Goal: Communication & Community: Answer question/provide support

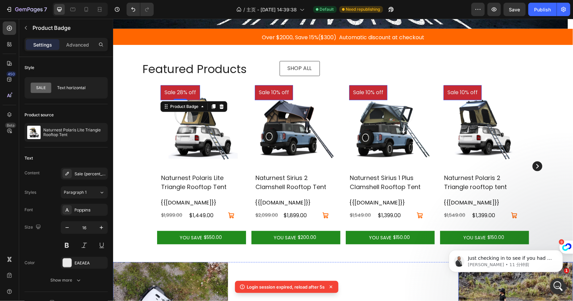
scroll to position [395, 0]
click at [501, 252] on div "Just checking in to see if you had a chance to review the info shared. Let me k…" at bounding box center [505, 261] width 114 height 22
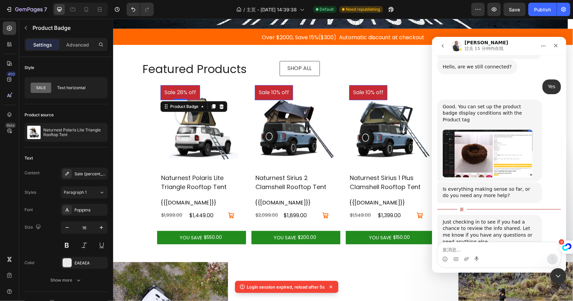
scroll to position [407, 0]
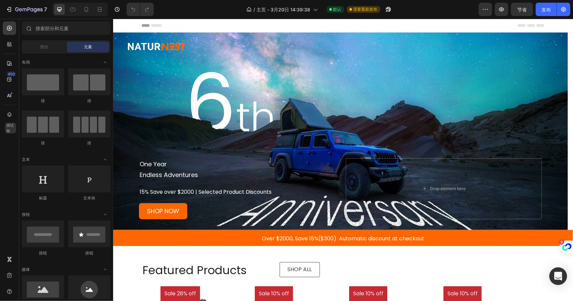
click at [554, 273] on icon "Open Intercom Messenger" at bounding box center [557, 276] width 9 height 9
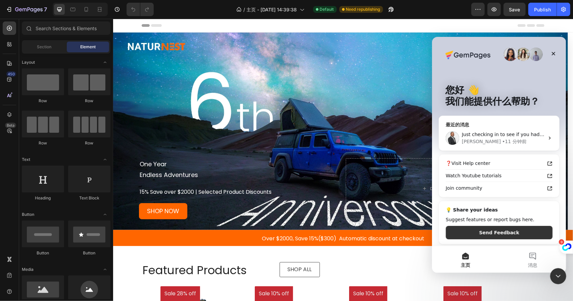
click at [487, 130] on div "Just checking in to see if you had a chance to review the info shared. Let me k…" at bounding box center [498, 137] width 120 height 25
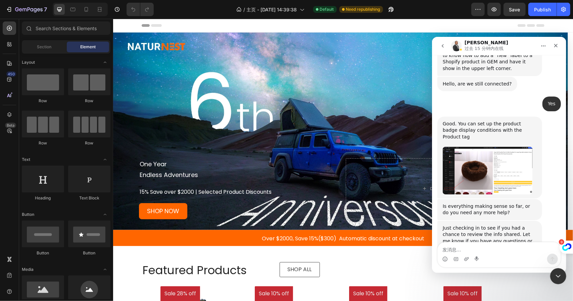
scroll to position [395, 0]
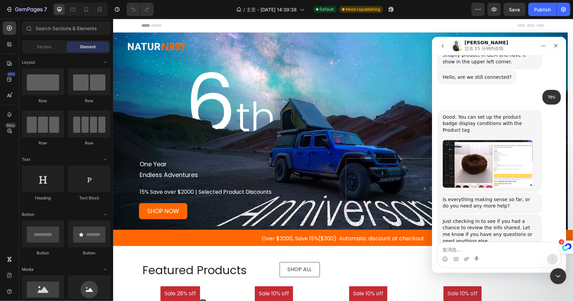
click at [472, 140] on img "Emmanuel说…" at bounding box center [487, 163] width 90 height 47
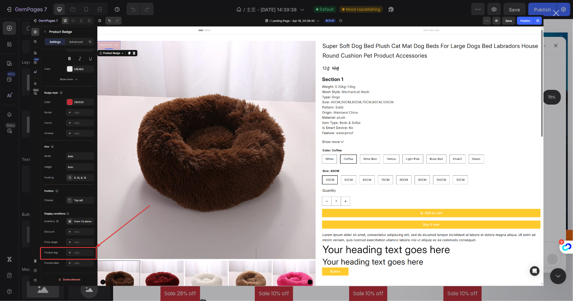
click at [556, 12] on div "关闭" at bounding box center [556, 13] width 6 height 6
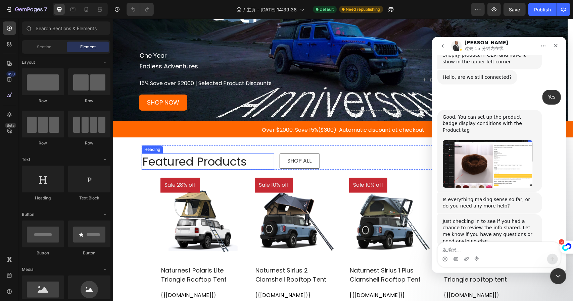
scroll to position [134, 0]
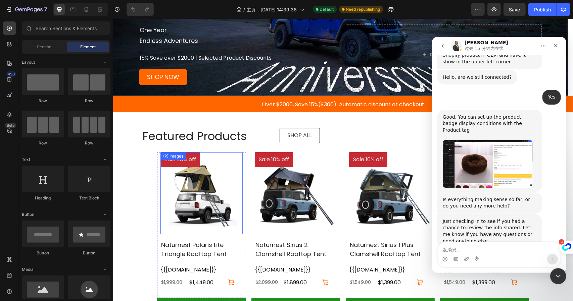
click at [176, 161] on pre "Sale 28% off" at bounding box center [180, 159] width 40 height 15
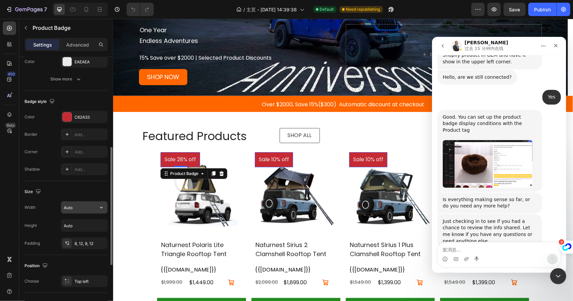
scroll to position [323, 0]
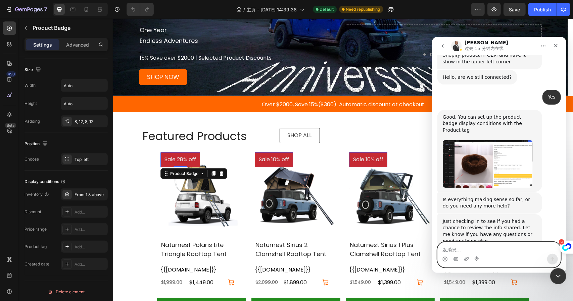
click at [461, 251] on textarea "发消息..." at bounding box center [498, 247] width 123 height 11
type textarea "Okay，I got it"
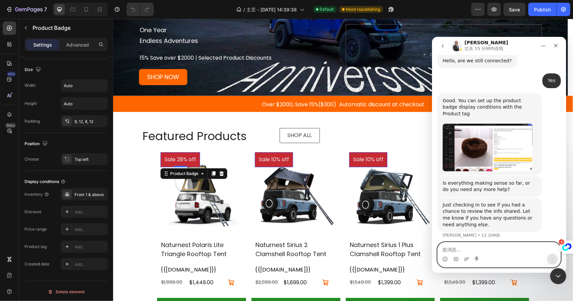
scroll to position [415, 0]
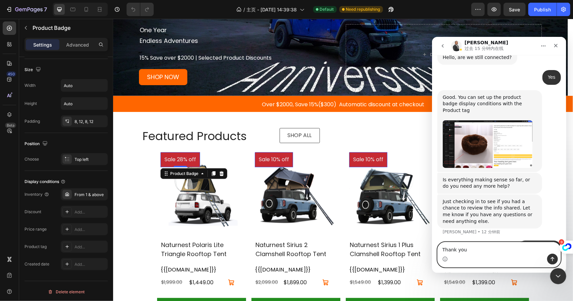
type textarea "Thank you"
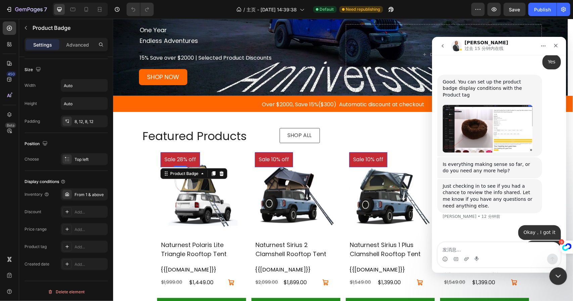
click at [561, 275] on div "关闭 Intercom Messenger" at bounding box center [557, 275] width 16 height 16
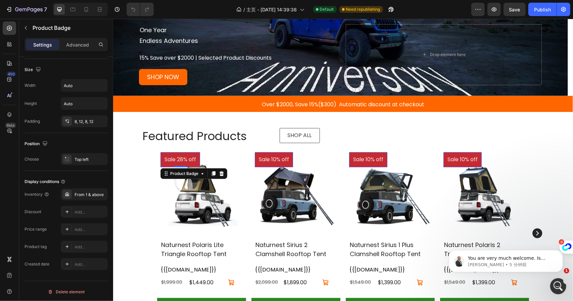
scroll to position [0, 0]
click at [512, 266] on p "[PERSON_NAME] • 5 分钟前" at bounding box center [510, 265] width 87 height 6
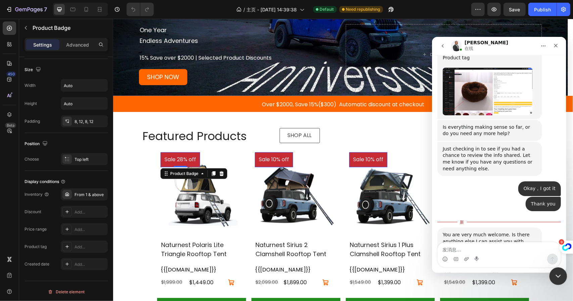
scroll to position [468, 0]
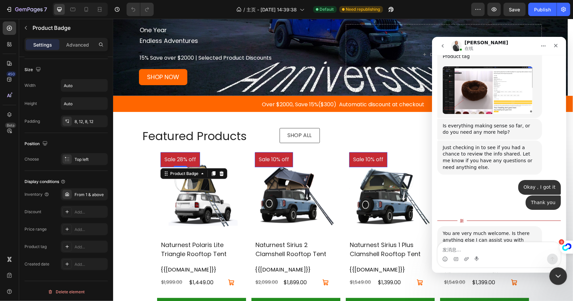
click at [554, 274] on icon "关闭 Intercom Messenger" at bounding box center [557, 275] width 8 height 8
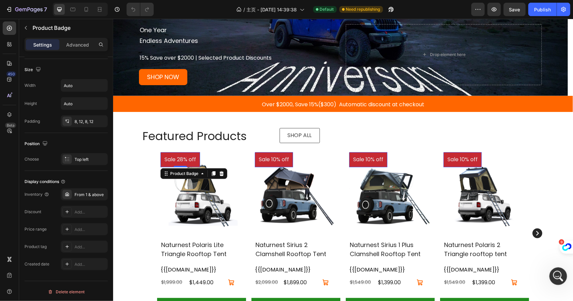
click at [554, 274] on icon "打开 Intercom Messenger" at bounding box center [556, 275] width 11 height 11
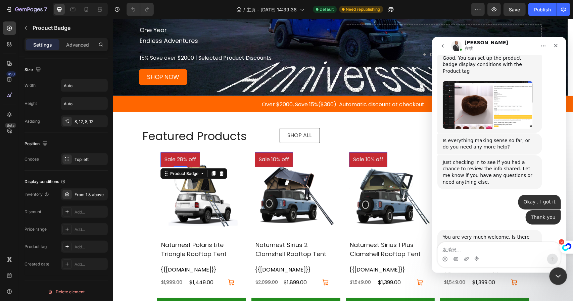
scroll to position [457, 0]
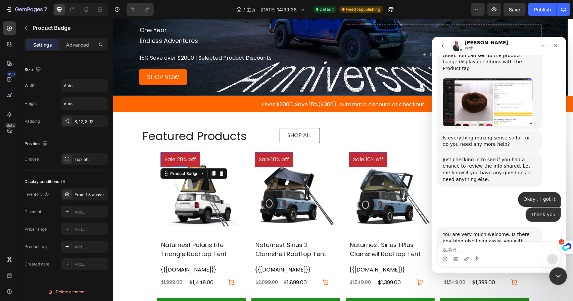
click at [554, 274] on icon "关闭 Intercom Messenger" at bounding box center [557, 275] width 8 height 8
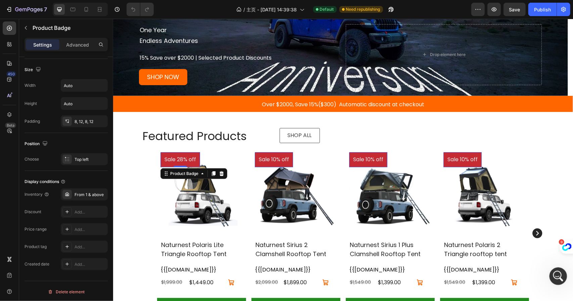
click at [554, 274] on icon "打开 Intercom Messenger" at bounding box center [556, 275] width 11 height 11
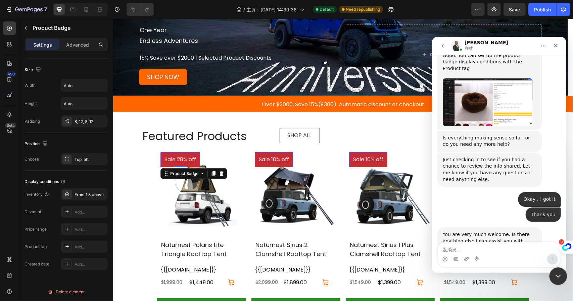
click at [562, 275] on div "关闭 Intercom Messenger" at bounding box center [557, 275] width 16 height 16
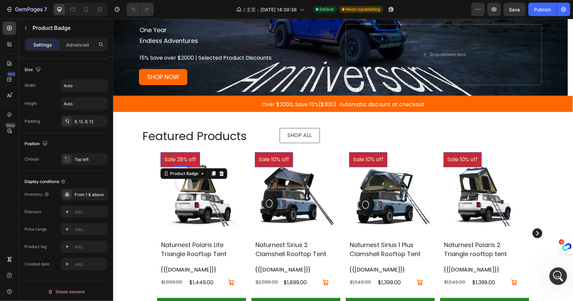
click at [562, 275] on icon "打开 Intercom Messenger" at bounding box center [556, 275] width 11 height 11
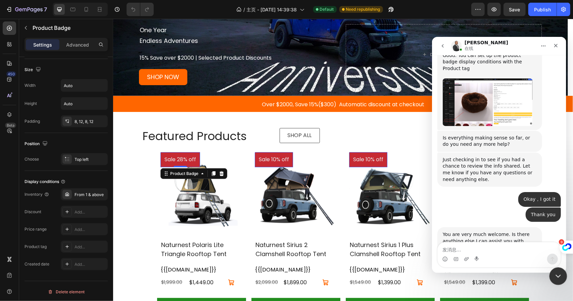
click at [555, 275] on icon "关闭 Intercom Messenger" at bounding box center [557, 275] width 8 height 8
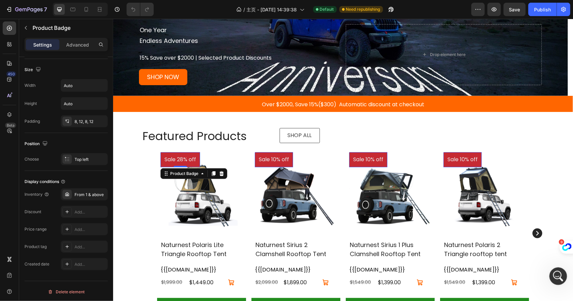
click at [555, 275] on icon "打开 Intercom Messenger" at bounding box center [556, 275] width 11 height 11
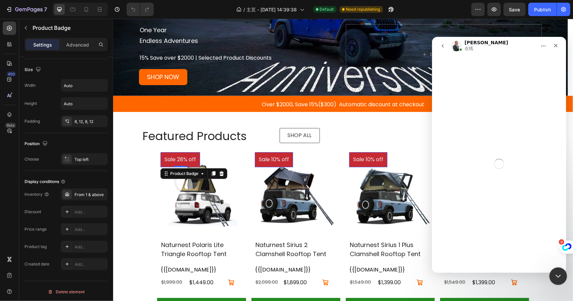
click at [555, 275] on icon "关闭 Intercom Messenger" at bounding box center [556, 275] width 5 height 3
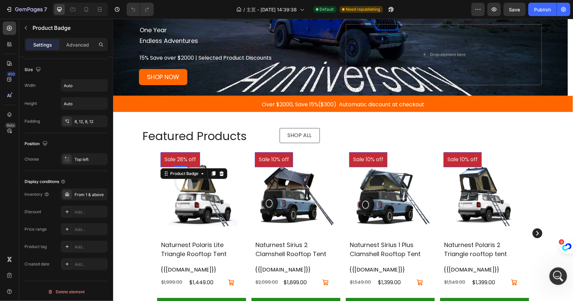
click at [555, 275] on icon "打开 Intercom Messenger" at bounding box center [556, 275] width 11 height 11
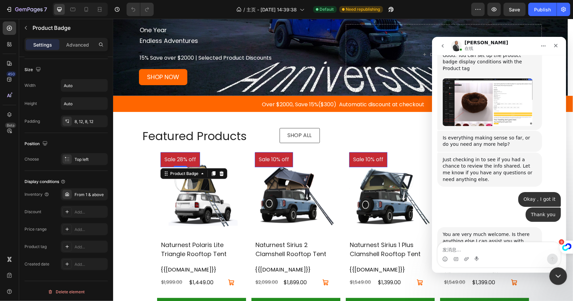
click at [555, 275] on icon "关闭 Intercom Messenger" at bounding box center [556, 275] width 5 height 3
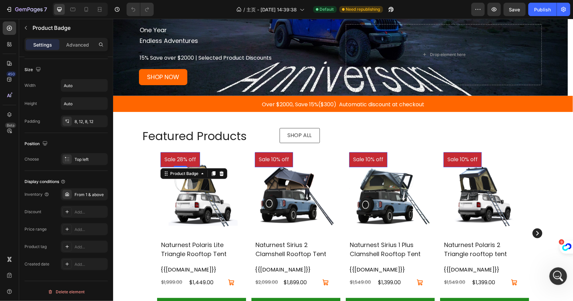
click at [555, 275] on icon "打开 Intercom Messenger" at bounding box center [556, 275] width 11 height 11
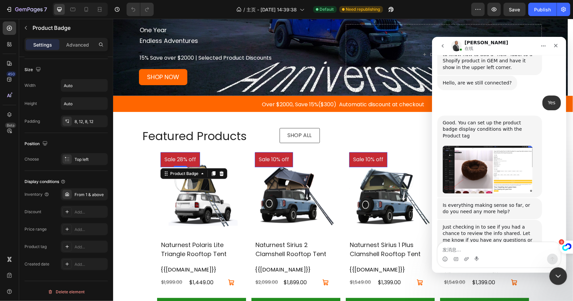
click at [555, 275] on icon "关闭 Intercom Messenger" at bounding box center [556, 275] width 5 height 3
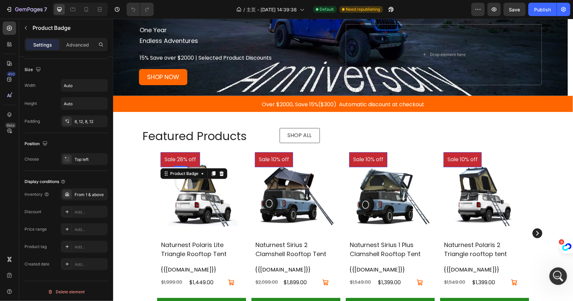
click at [555, 275] on icon "打开 Intercom Messenger" at bounding box center [556, 275] width 11 height 11
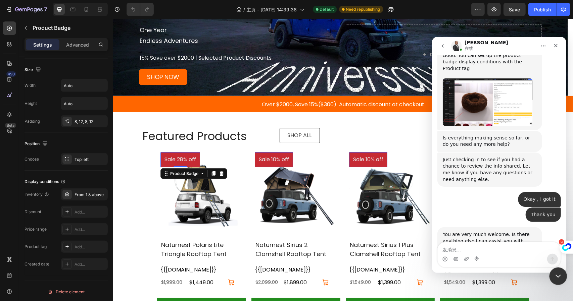
click at [556, 271] on div "关闭 Intercom Messenger" at bounding box center [557, 275] width 16 height 16
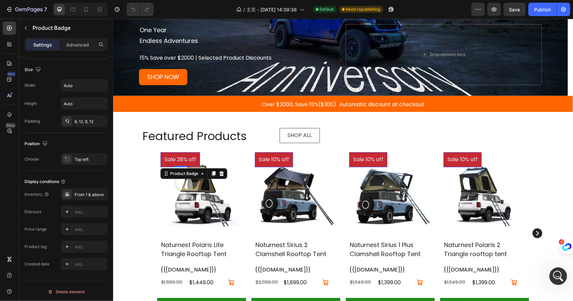
click at [555, 269] on div "打开 Intercom Messenger" at bounding box center [557, 275] width 22 height 22
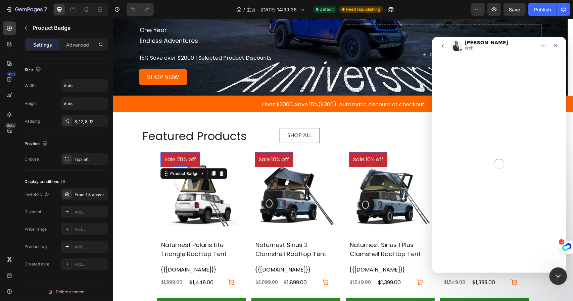
click at [556, 270] on div "关闭 Intercom Messenger" at bounding box center [557, 275] width 16 height 16
